Goal: Task Accomplishment & Management: Use online tool/utility

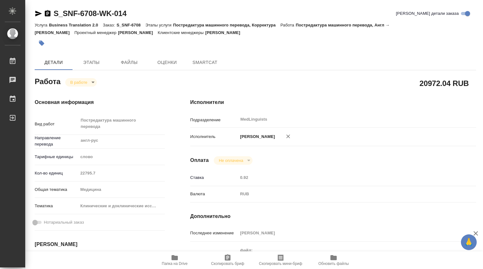
type textarea "x"
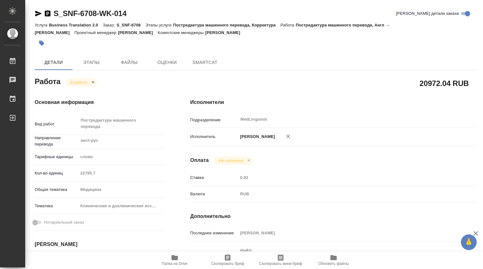
type textarea "x"
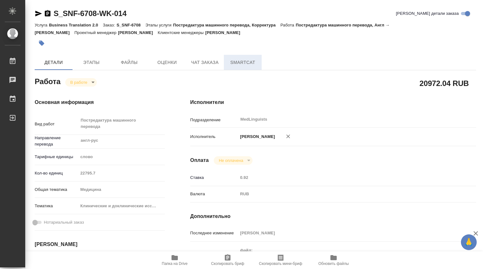
type textarea "x"
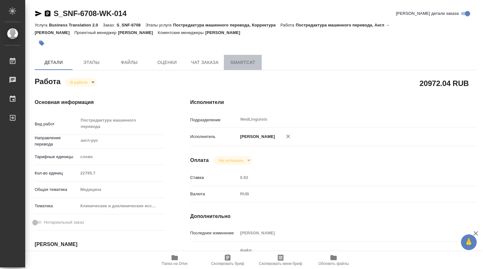
click at [246, 63] on span "SmartCat" at bounding box center [242, 63] width 30 height 8
type textarea "x"
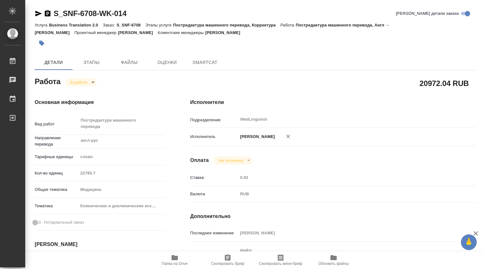
type textarea "x"
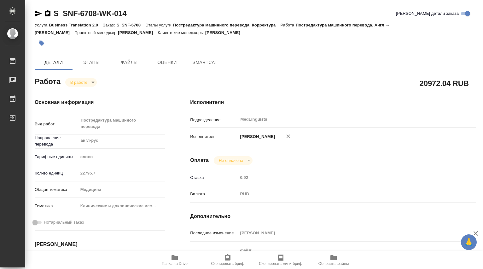
type textarea "x"
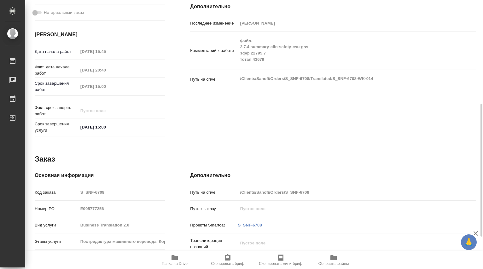
type textarea "x"
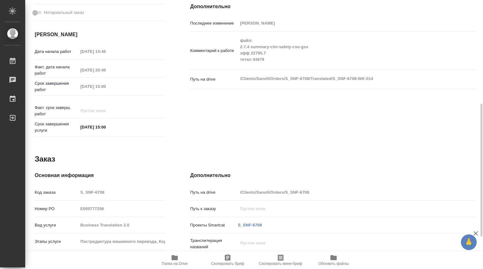
scroll to position [275, 0]
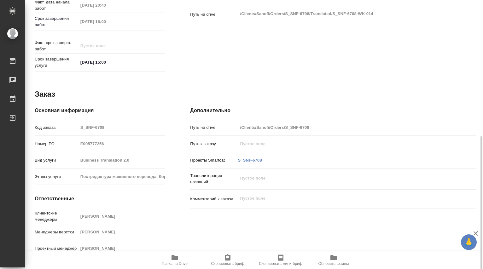
type textarea "x"
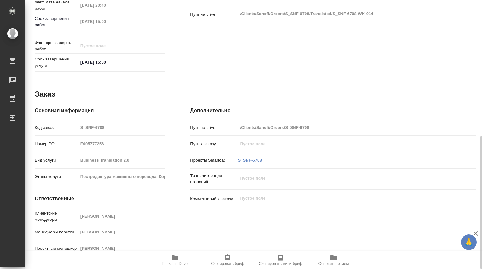
scroll to position [0, 0]
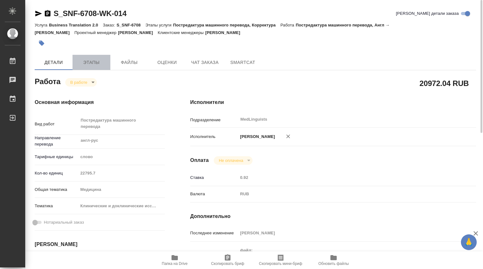
click at [88, 63] on span "Этапы" at bounding box center [91, 63] width 30 height 8
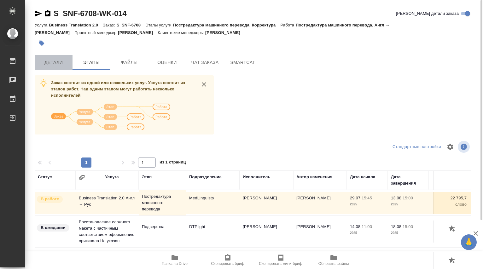
click at [53, 57] on button "Детали" at bounding box center [54, 62] width 38 height 15
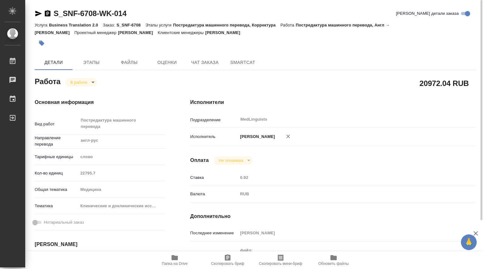
type textarea "x"
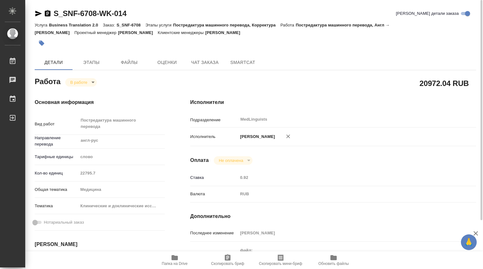
type textarea "x"
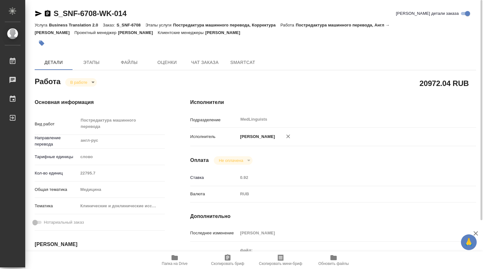
type textarea "x"
